Goal: Navigation & Orientation: Find specific page/section

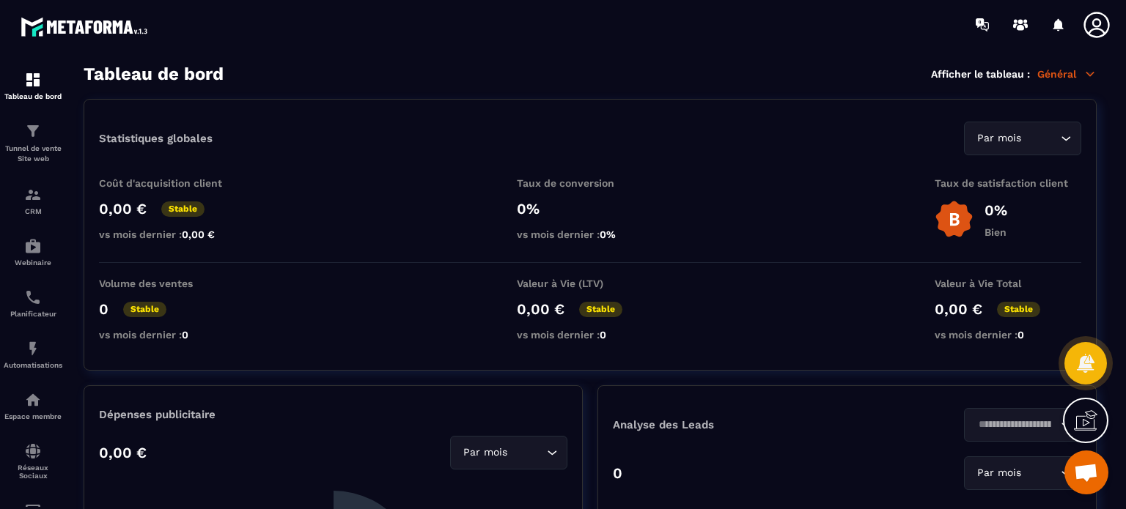
click at [1102, 17] on icon at bounding box center [1096, 24] width 29 height 29
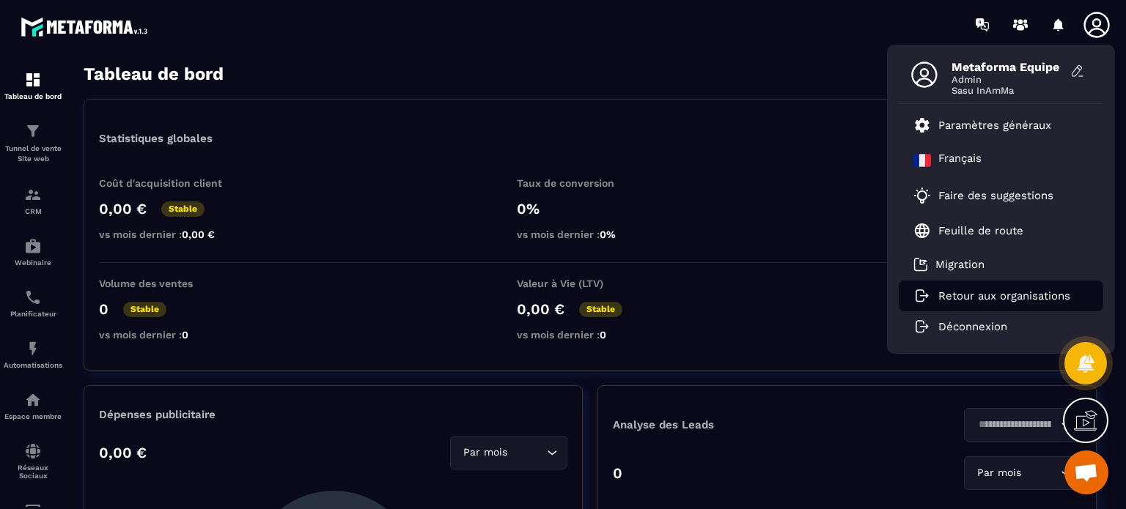
click at [947, 287] on li "Retour aux organisations" at bounding box center [1001, 296] width 204 height 31
click at [969, 296] on p "Retour aux organisations" at bounding box center [1004, 295] width 132 height 13
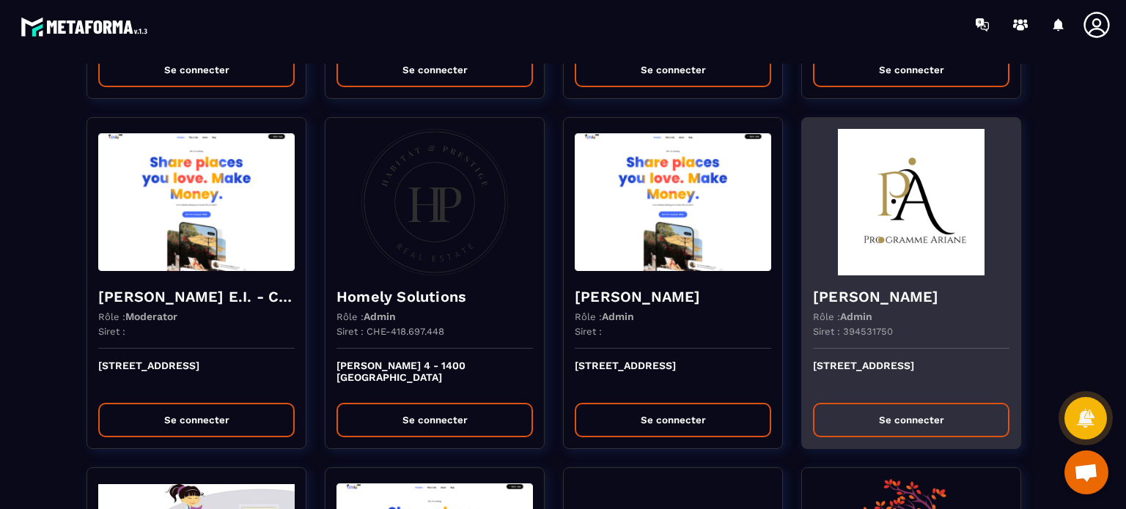
click at [844, 288] on h4 "[PERSON_NAME]" at bounding box center [911, 297] width 196 height 21
